Goal: Task Accomplishment & Management: Manage account settings

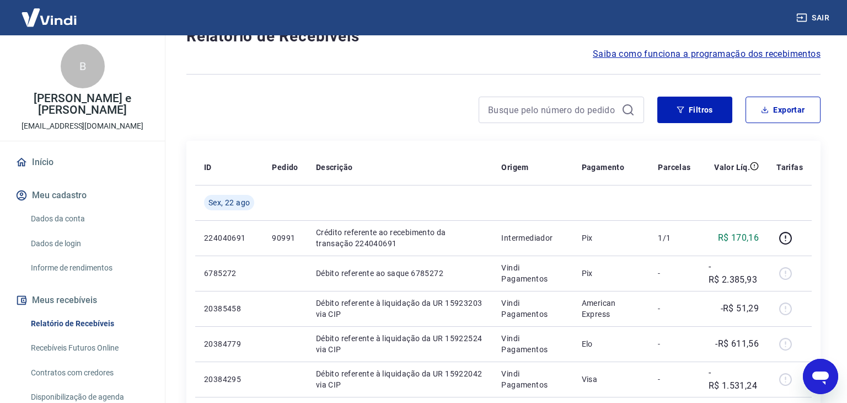
scroll to position [95, 0]
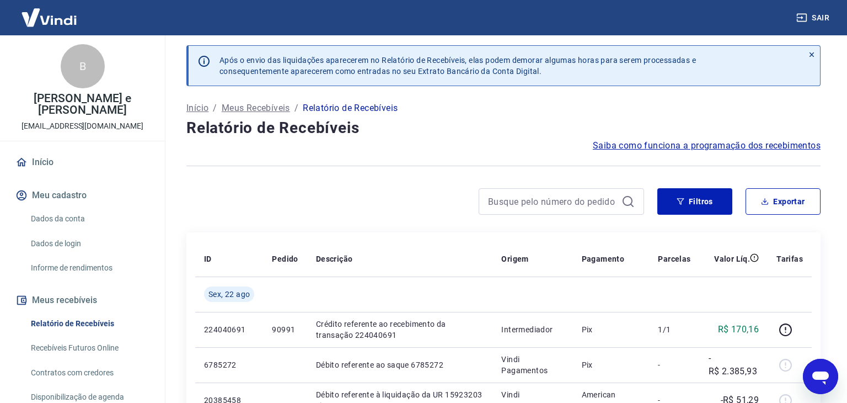
scroll to position [57, 0]
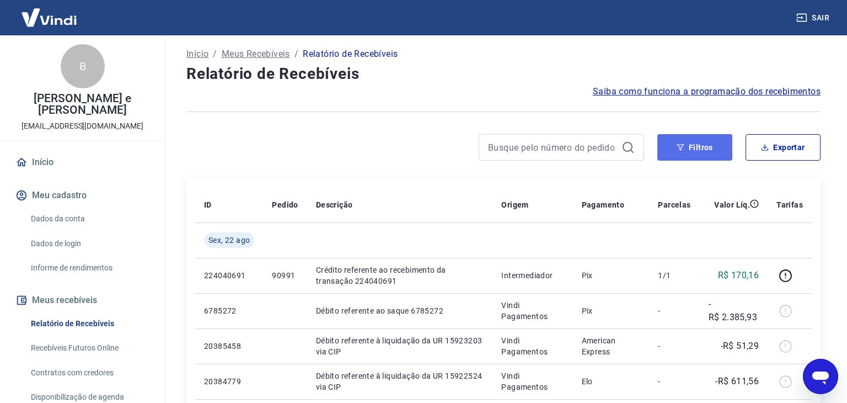
click at [693, 149] on button "Filtros" at bounding box center [694, 147] width 75 height 26
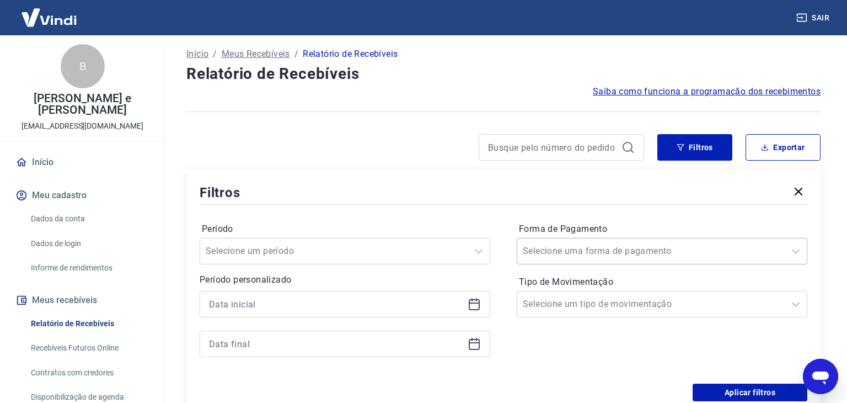
click at [603, 245] on input "Forma de Pagamento" at bounding box center [578, 250] width 111 height 13
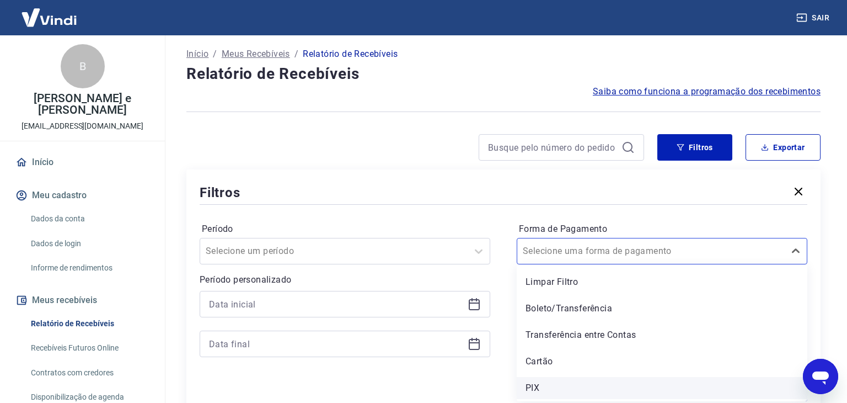
click at [558, 384] on div "PIX" at bounding box center [662, 388] width 291 height 22
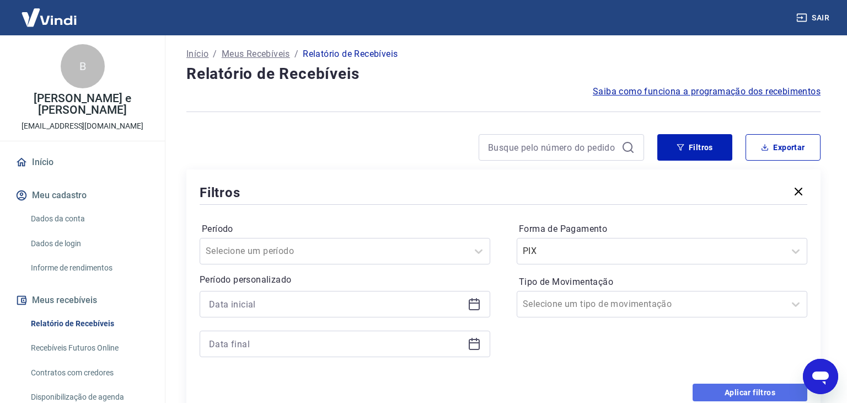
click at [742, 386] on button "Aplicar filtros" at bounding box center [750, 392] width 115 height 18
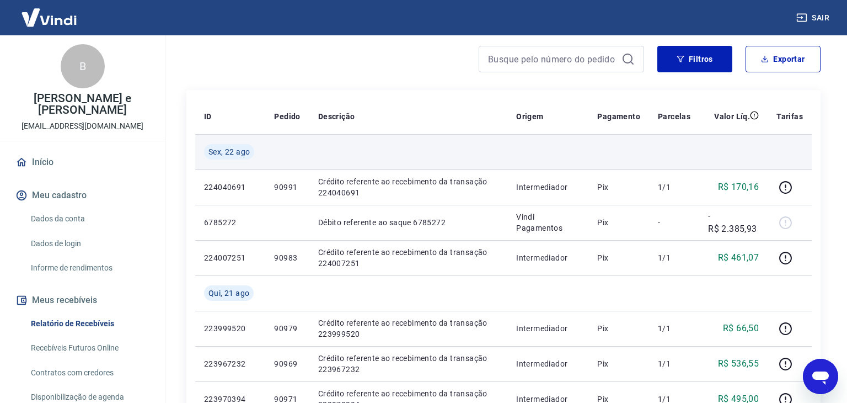
scroll to position [148, 0]
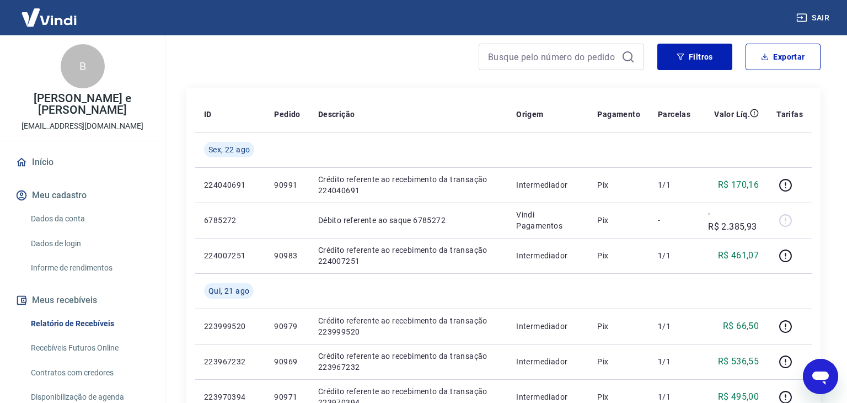
click at [66, 150] on link "Início" at bounding box center [82, 162] width 138 height 24
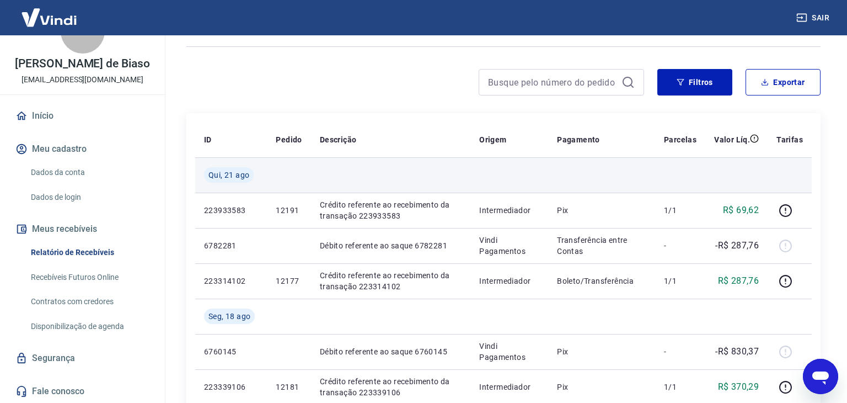
scroll to position [68, 0]
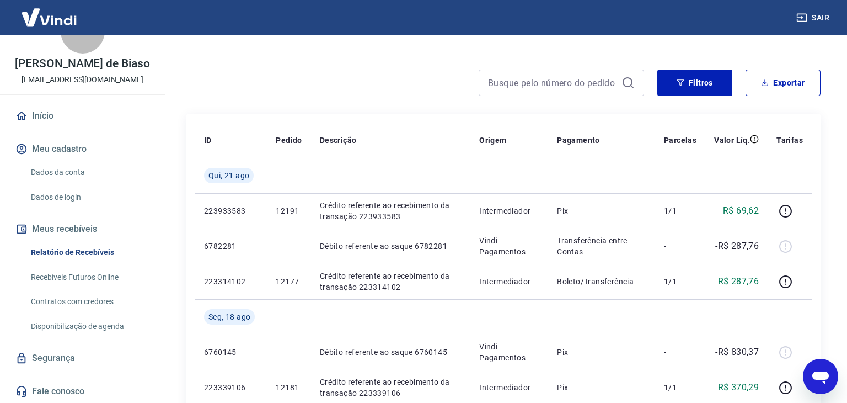
click at [52, 115] on link "Início" at bounding box center [82, 116] width 138 height 24
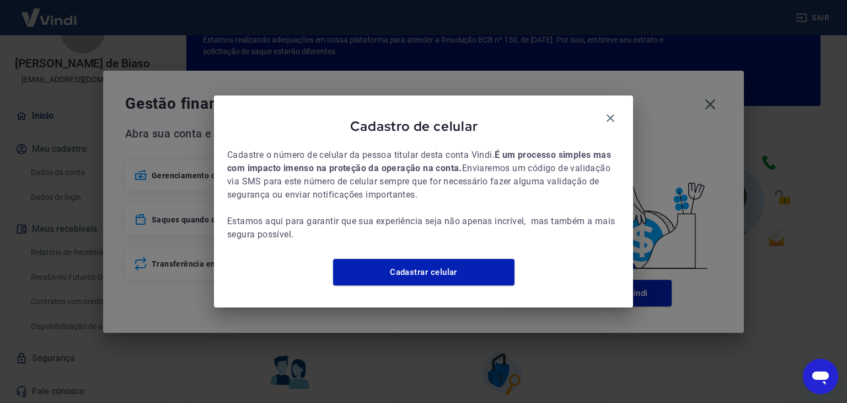
scroll to position [154, 0]
click at [610, 111] on icon "button" at bounding box center [610, 117] width 13 height 13
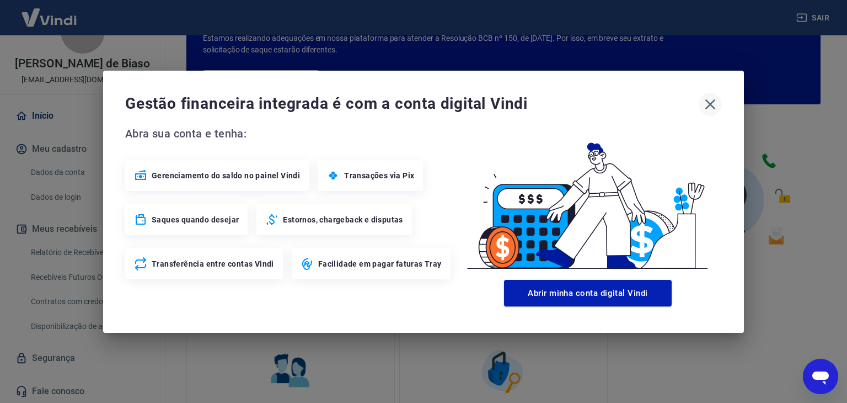
click at [713, 104] on icon "button" at bounding box center [710, 104] width 18 height 18
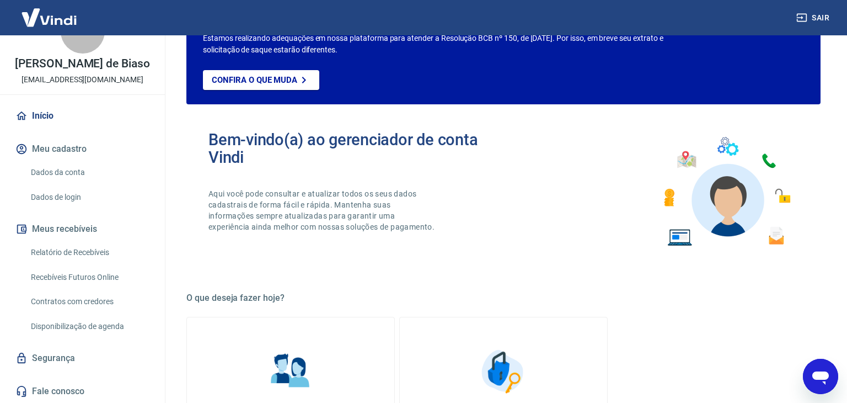
click at [63, 252] on link "Relatório de Recebíveis" at bounding box center [88, 252] width 125 height 23
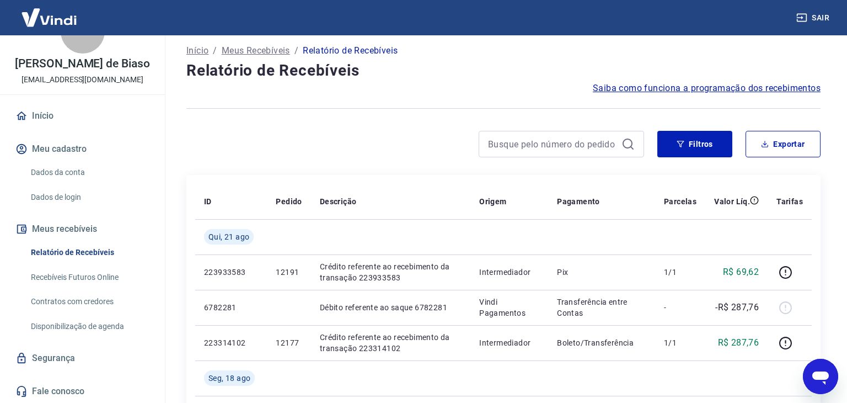
scroll to position [4, 0]
